Goal: Navigation & Orientation: Find specific page/section

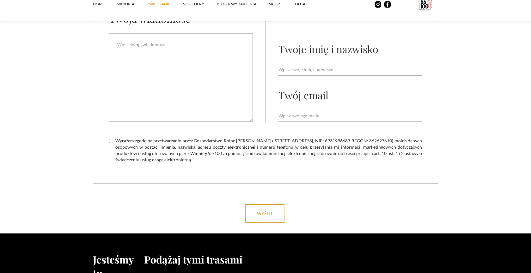
scroll to position [1993, 0]
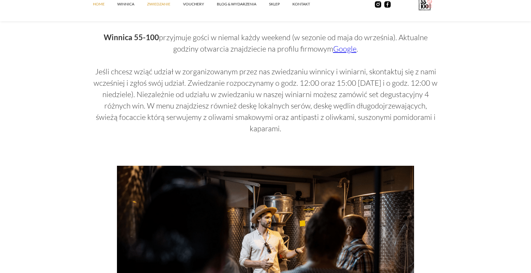
scroll to position [419, 0]
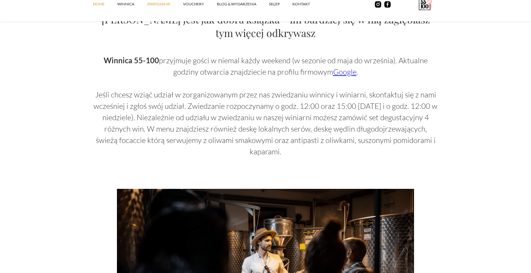
click at [101, 7] on link "Home" at bounding box center [105, 4] width 24 height 19
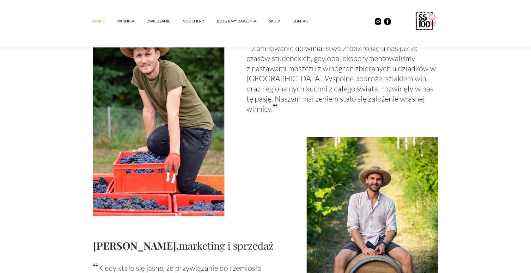
scroll to position [419, 0]
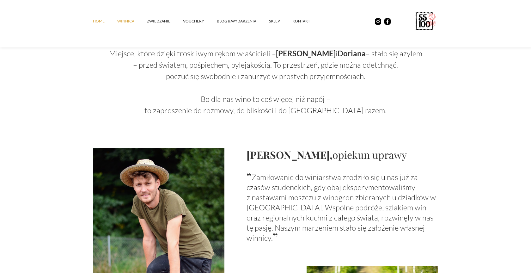
click at [124, 21] on link "winnica" at bounding box center [132, 21] width 30 height 19
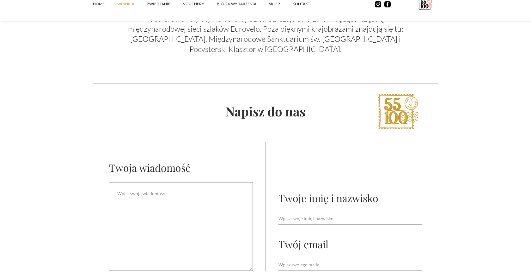
scroll to position [2512, 0]
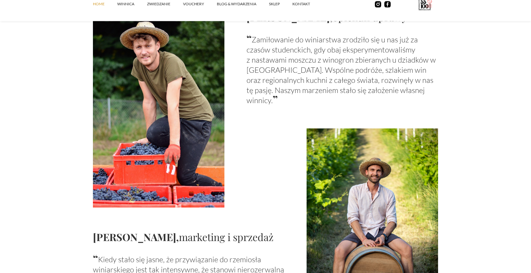
scroll to position [548, 0]
